Goal: Transaction & Acquisition: Purchase product/service

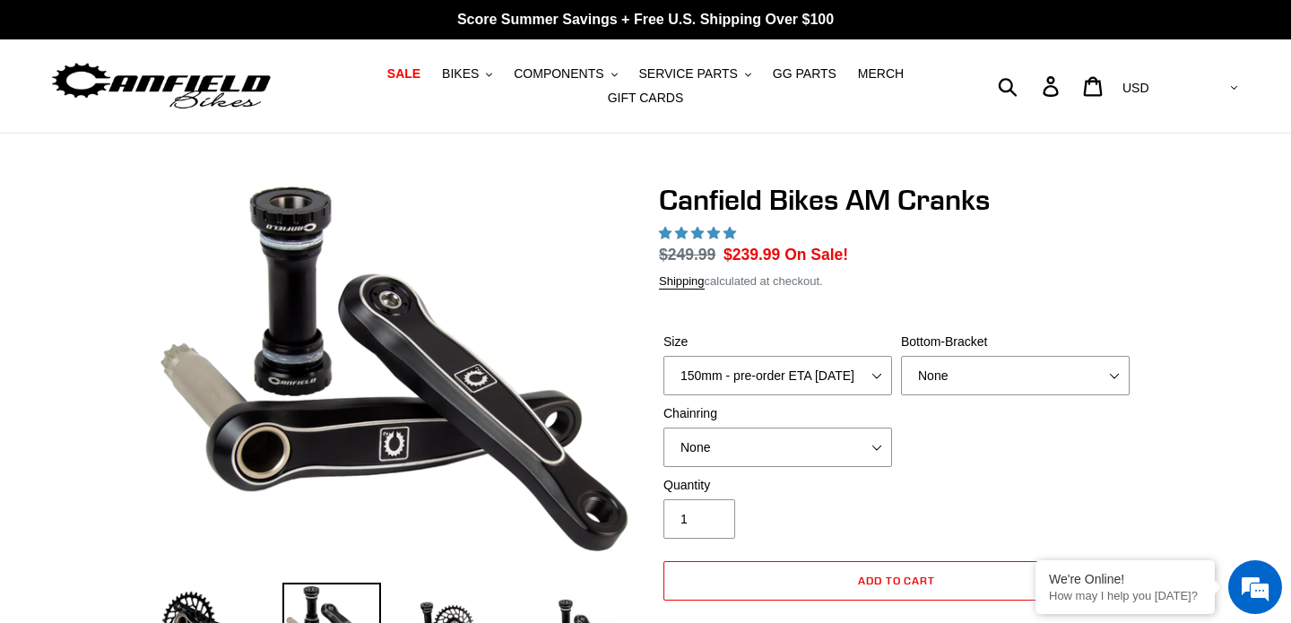
select select "155mm - pre-order ETA [DATE]"
click at [945, 364] on select "None BSA Threaded 68/73mm Press Fit PF92" at bounding box center [1015, 375] width 229 height 39
select select "highest-rating"
select select "BSA Threaded 68/73mm"
click at [816, 451] on select "None 30t Round (Boost 148) 30t Oval (Boost 148) 32t Round (Boost 148) 32t Oval …" at bounding box center [778, 447] width 229 height 39
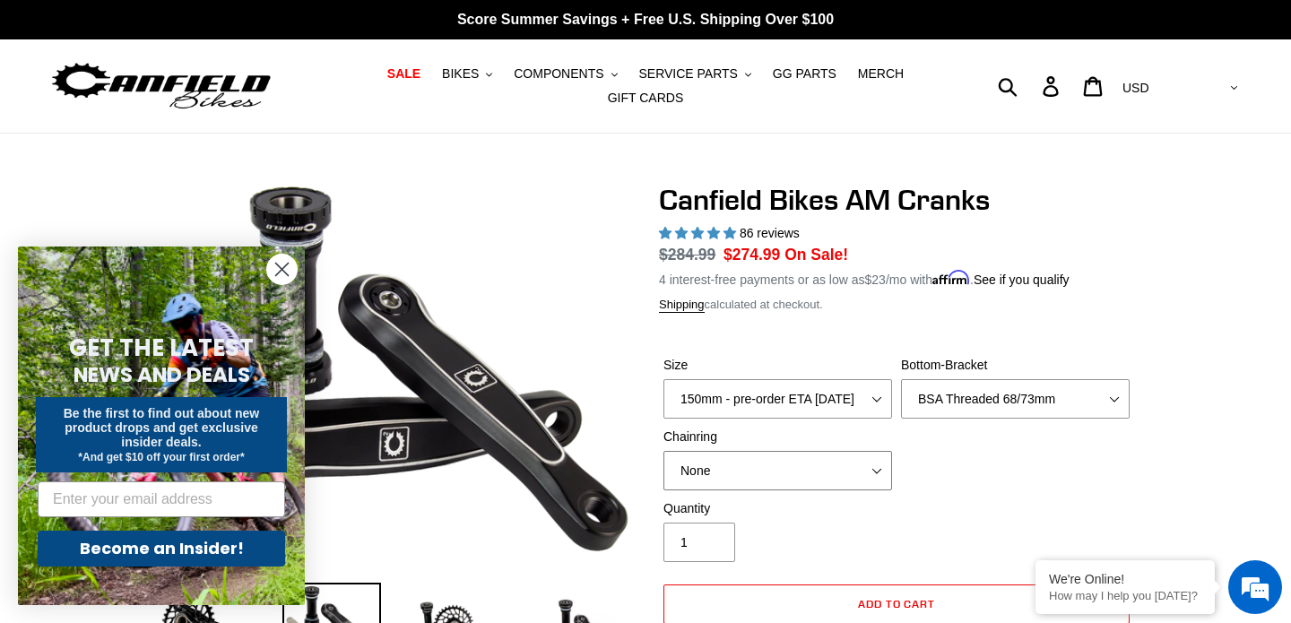
select select "32t Round (Boost 148)"
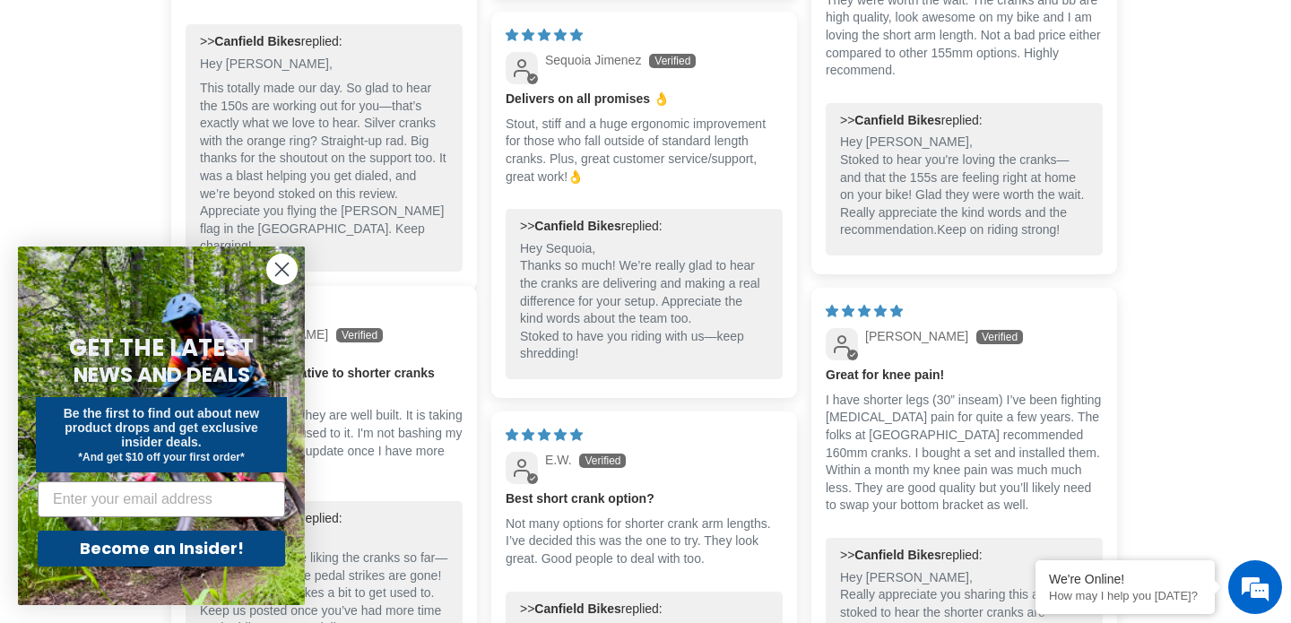
scroll to position [2634, 0]
